Goal: Task Accomplishment & Management: Use online tool/utility

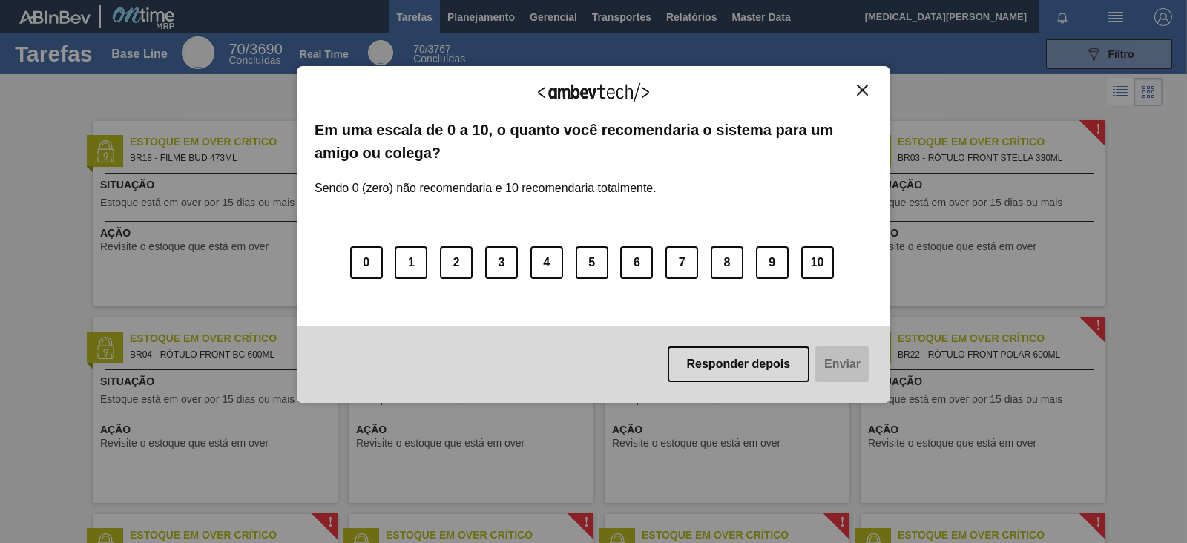
click at [867, 90] on img "Close" at bounding box center [862, 90] width 11 height 11
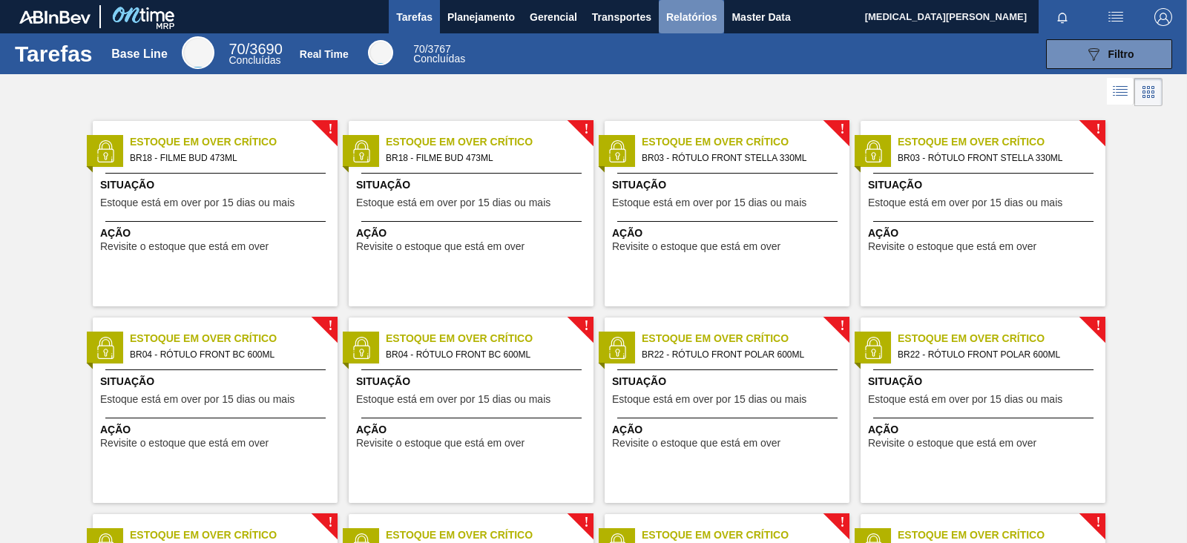
click at [672, 14] on span "Relatórios" at bounding box center [691, 17] width 50 height 18
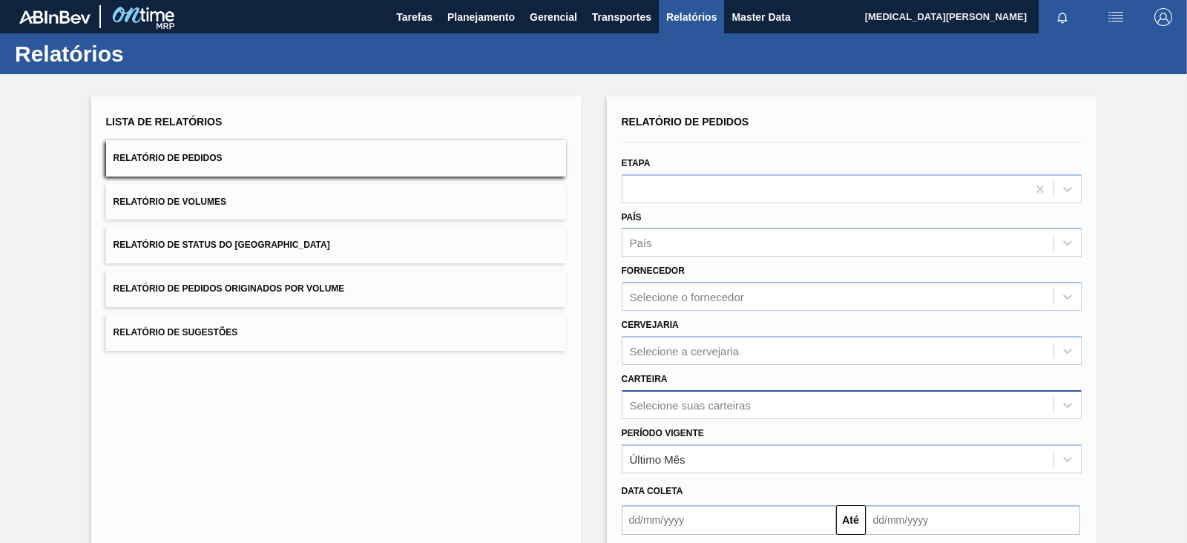
click at [683, 397] on div "Selecione suas carteiras" at bounding box center [852, 404] width 460 height 29
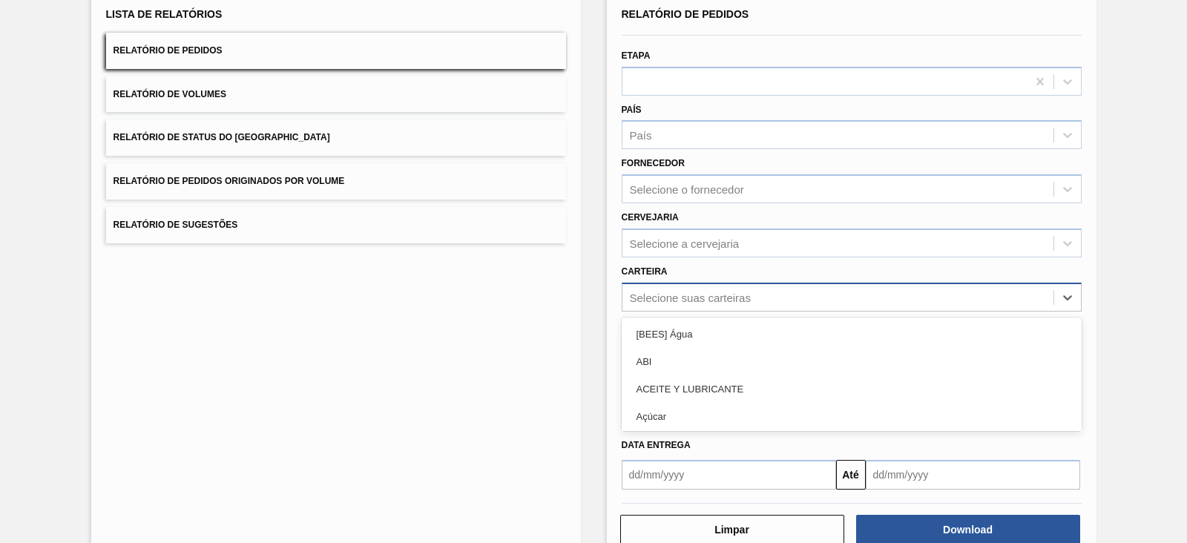
scroll to position [108, 0]
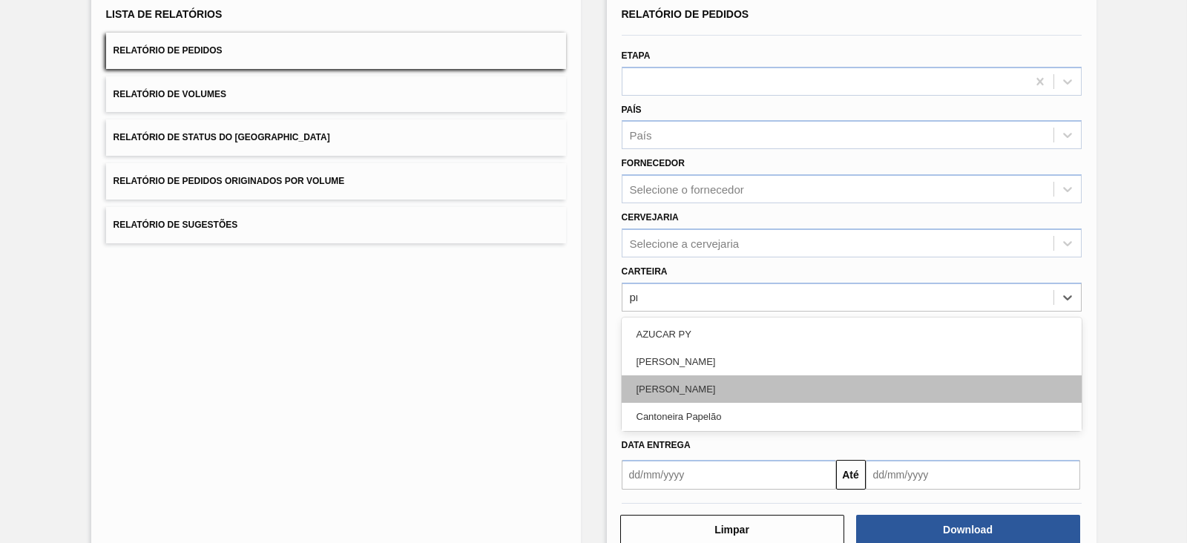
type input "pre"
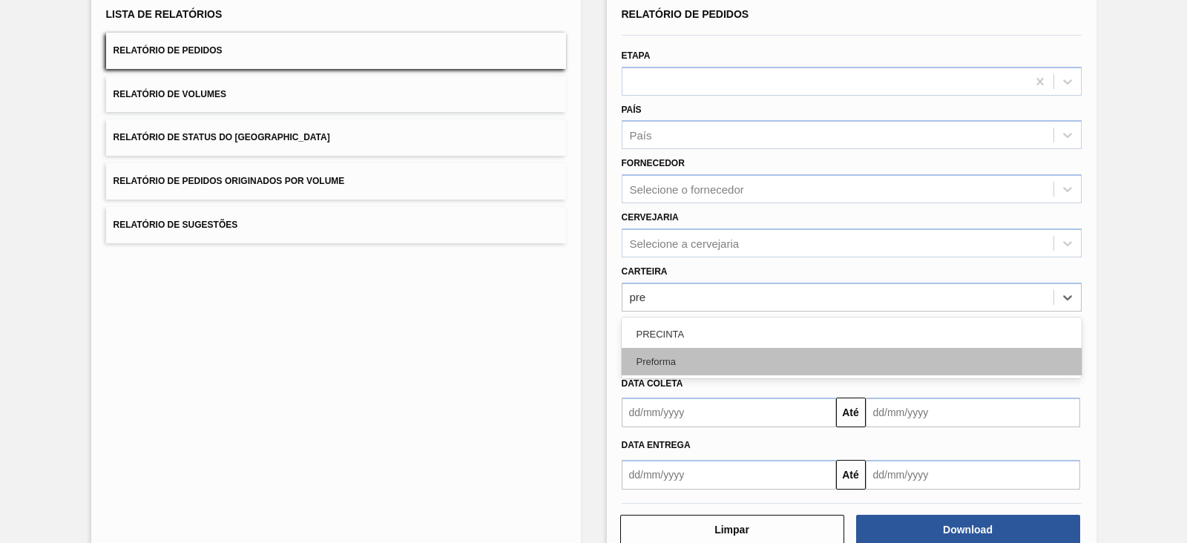
click at [686, 367] on div "Preforma" at bounding box center [852, 361] width 460 height 27
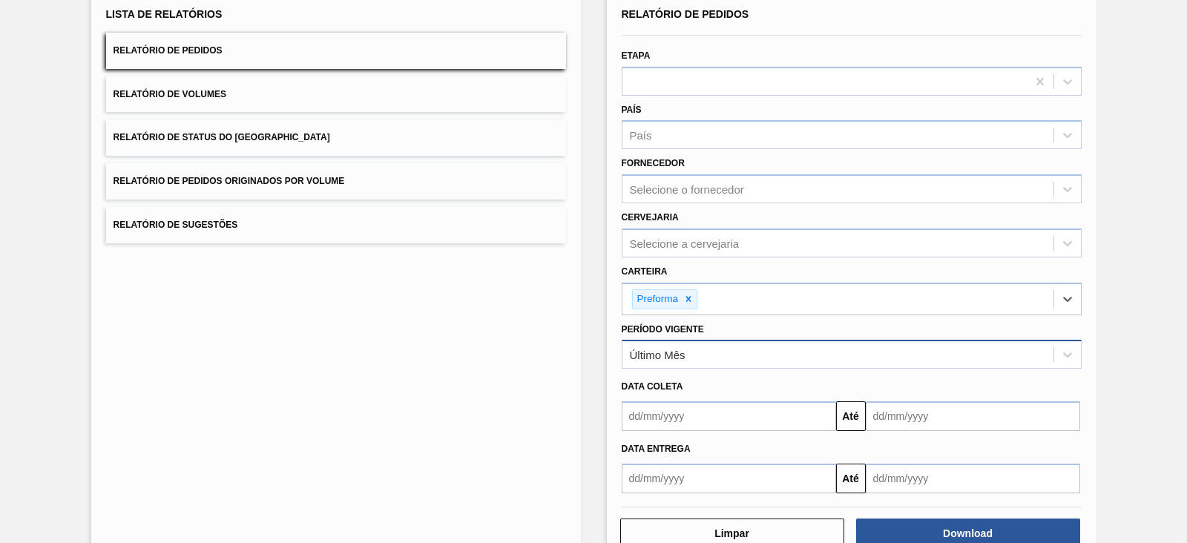
click at [698, 340] on div "Último Mês" at bounding box center [852, 354] width 460 height 29
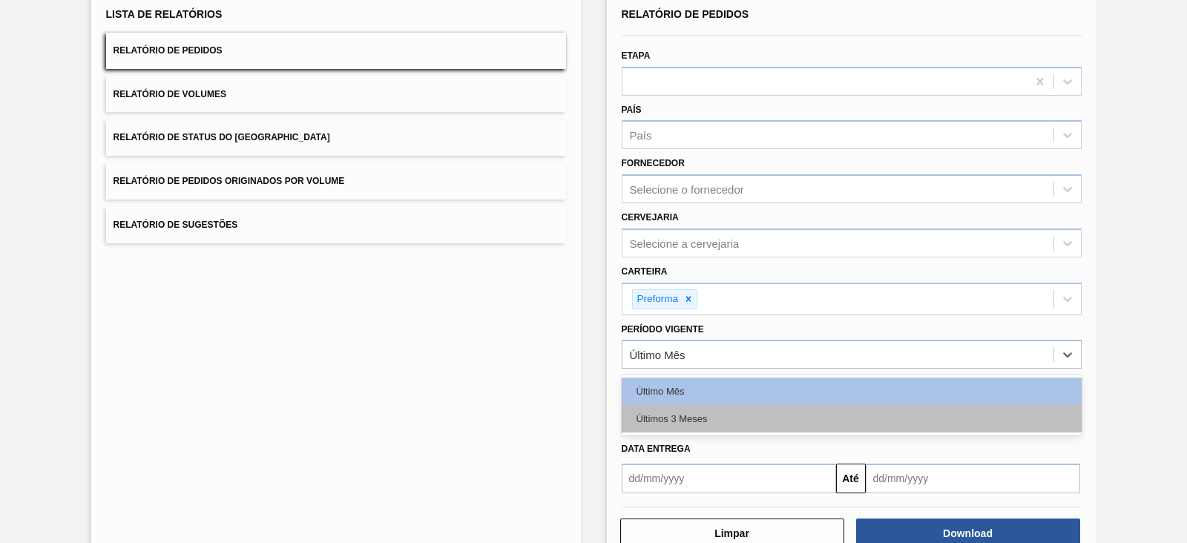
click at [690, 408] on div "Últimos 3 Meses" at bounding box center [852, 418] width 460 height 27
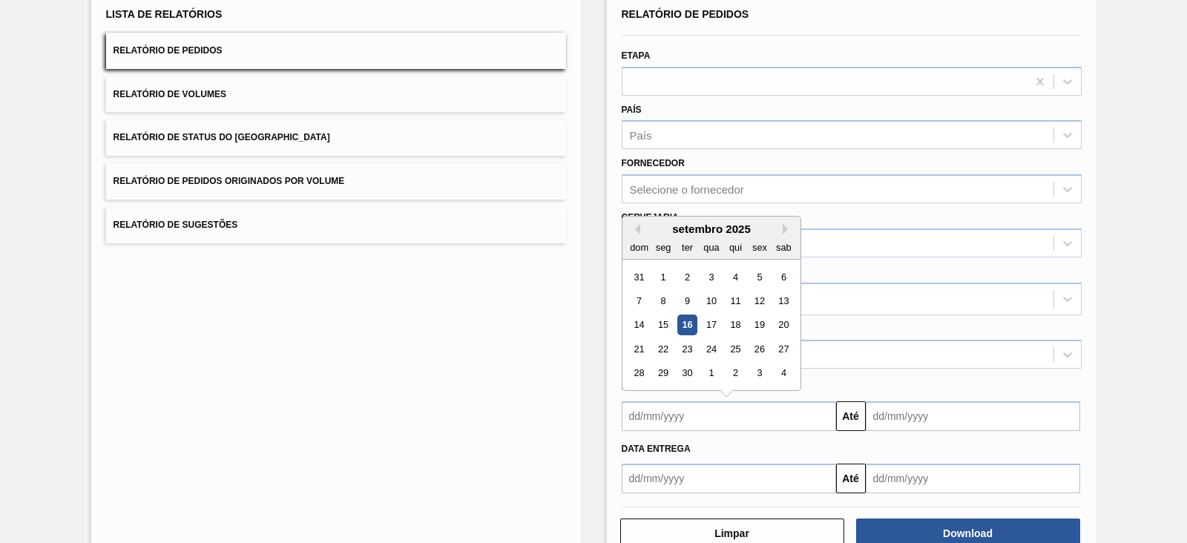
click at [681, 401] on input "text" at bounding box center [729, 416] width 214 height 30
click at [639, 228] on div "setembro 2025" at bounding box center [712, 229] width 178 height 13
click at [635, 226] on button "Previous Month" at bounding box center [635, 229] width 10 height 10
click at [764, 272] on div "1" at bounding box center [760, 277] width 20 height 20
type input "[DATE]"
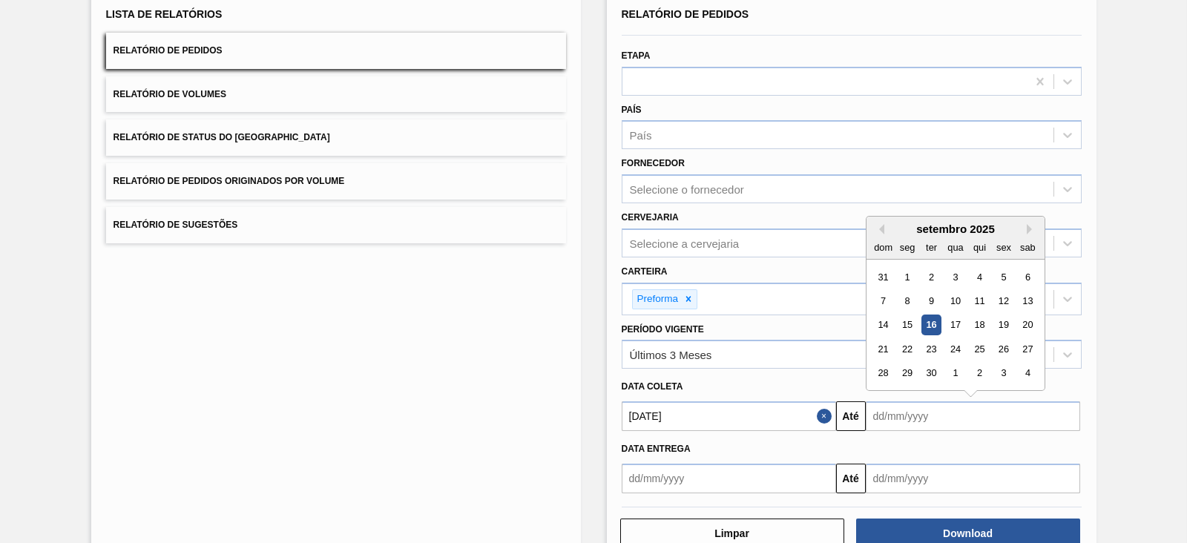
click at [937, 417] on input "text" at bounding box center [973, 416] width 214 height 30
click at [1009, 325] on div "19" at bounding box center [1004, 325] width 20 height 20
type input "[DATE]"
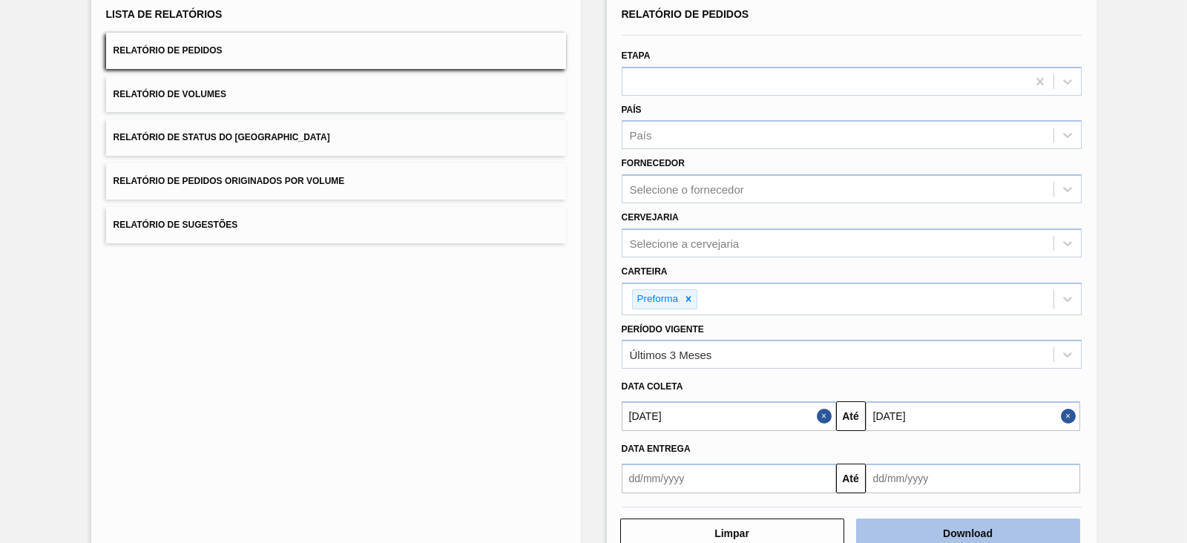
click at [1008, 530] on button "Download" at bounding box center [968, 534] width 224 height 30
